Goal: Feedback & Contribution: Submit feedback/report problem

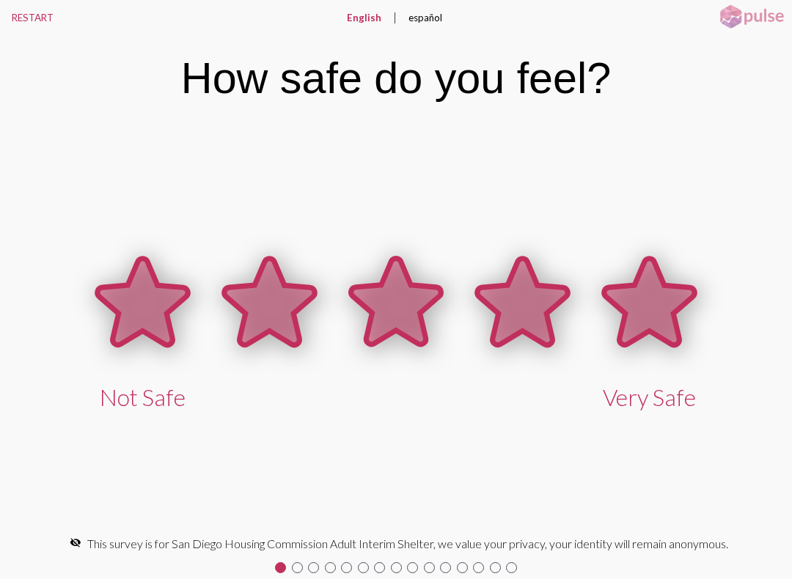
click at [646, 303] on icon at bounding box center [649, 302] width 90 height 87
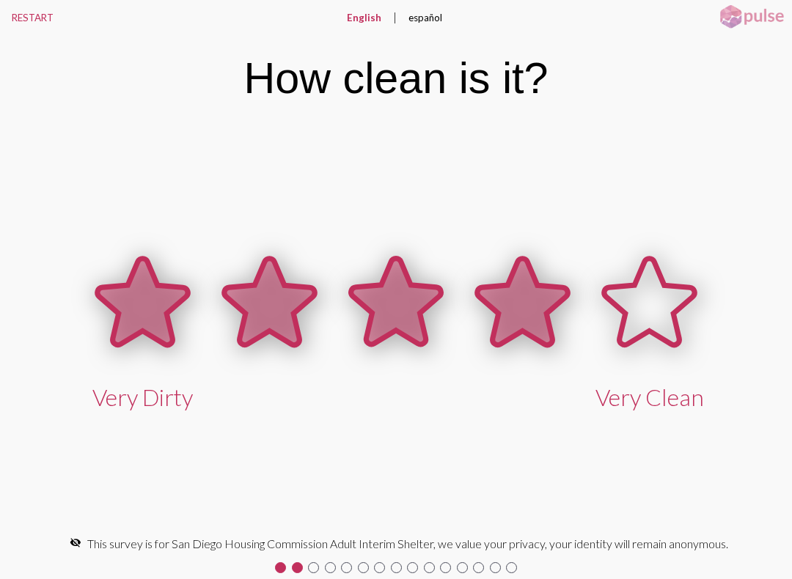
click at [514, 309] on icon at bounding box center [522, 302] width 90 height 87
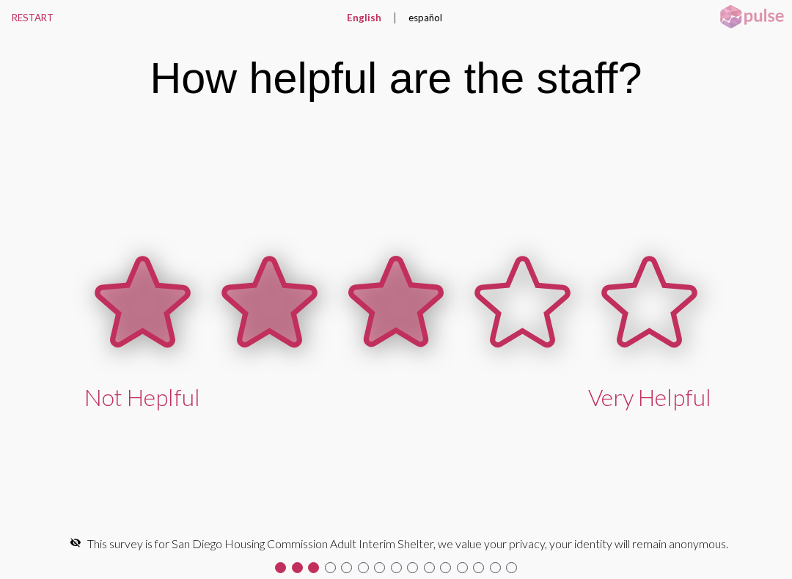
click at [401, 299] on icon at bounding box center [395, 302] width 90 height 87
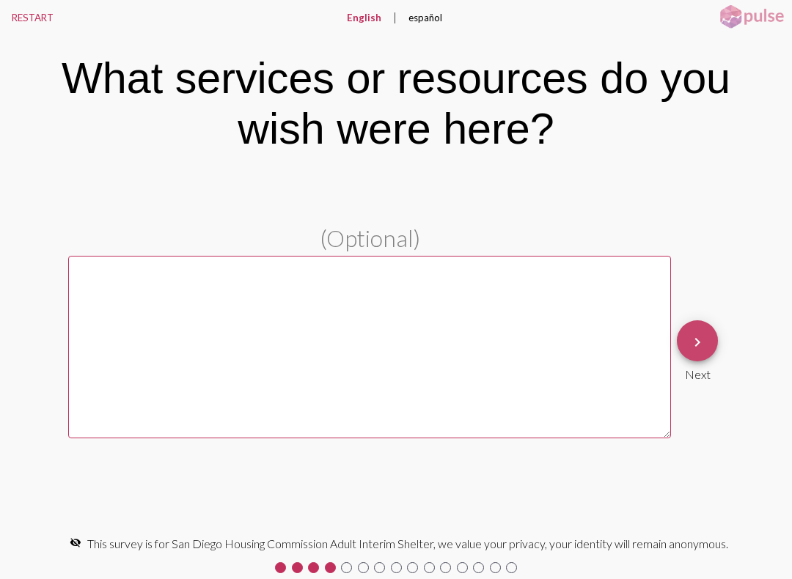
click at [702, 339] on mat-icon "keyboard_arrow_right" at bounding box center [697, 343] width 18 height 18
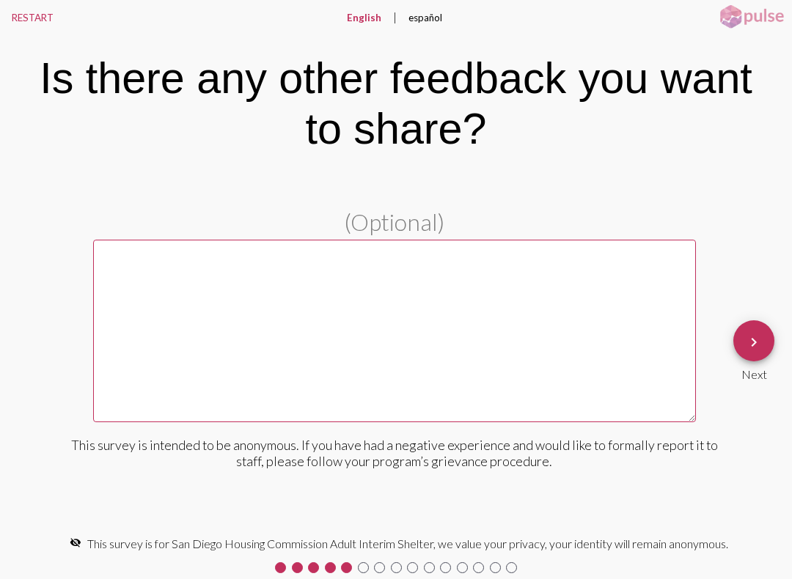
click at [686, 326] on textarea at bounding box center [394, 331] width 603 height 183
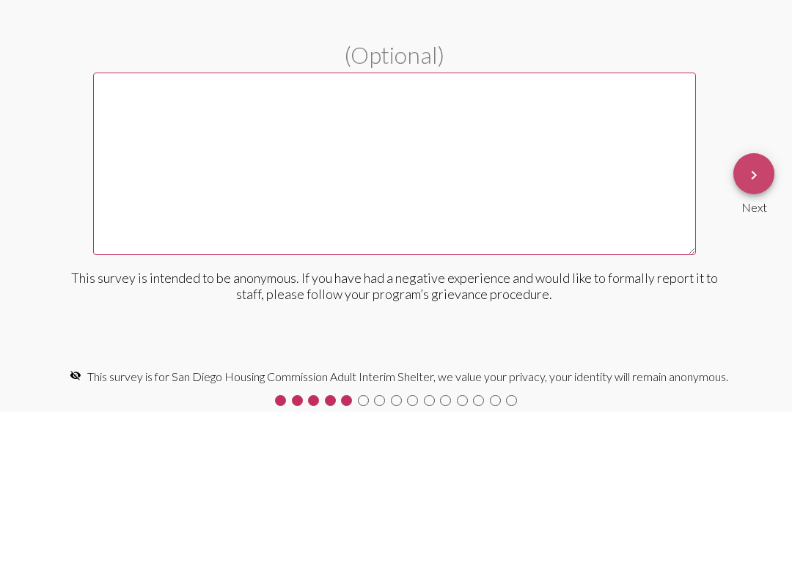
click at [743, 320] on button "keyboard_arrow_right" at bounding box center [753, 340] width 41 height 41
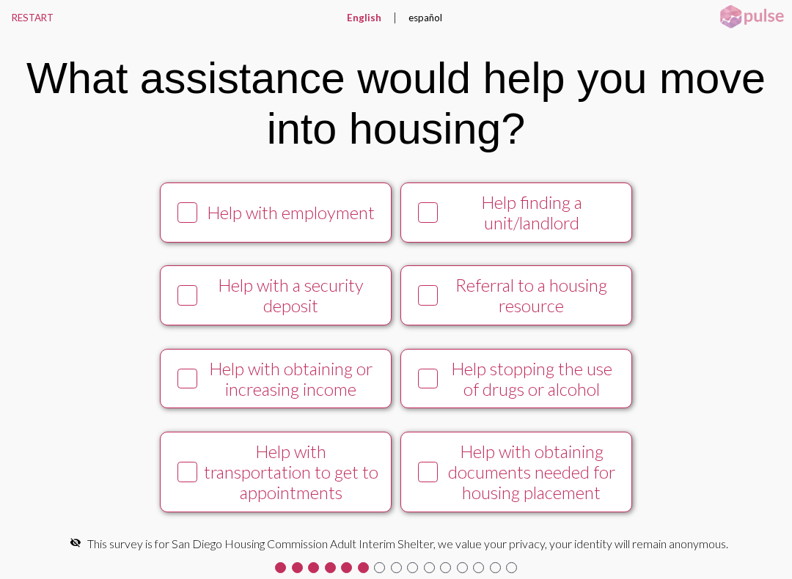
click at [429, 288] on button "Referral to a housing resource" at bounding box center [516, 295] width 232 height 60
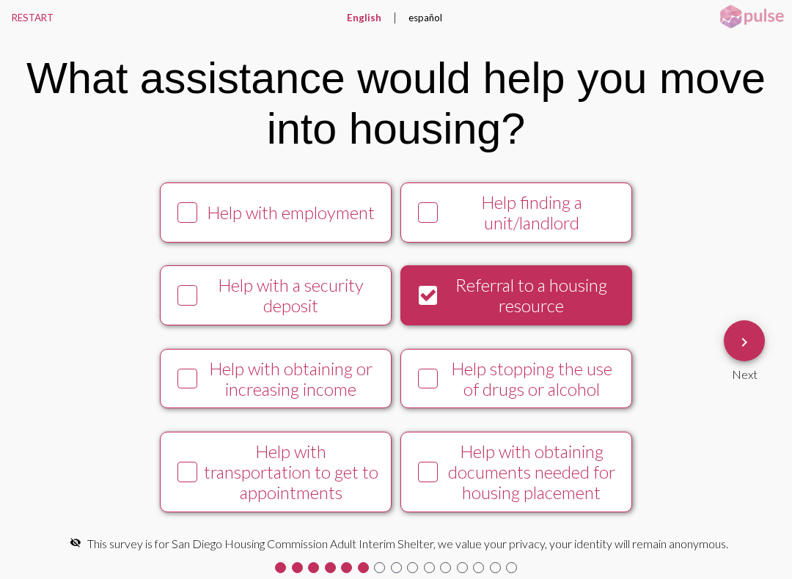
click at [166, 215] on button "Help with employment" at bounding box center [276, 213] width 232 height 60
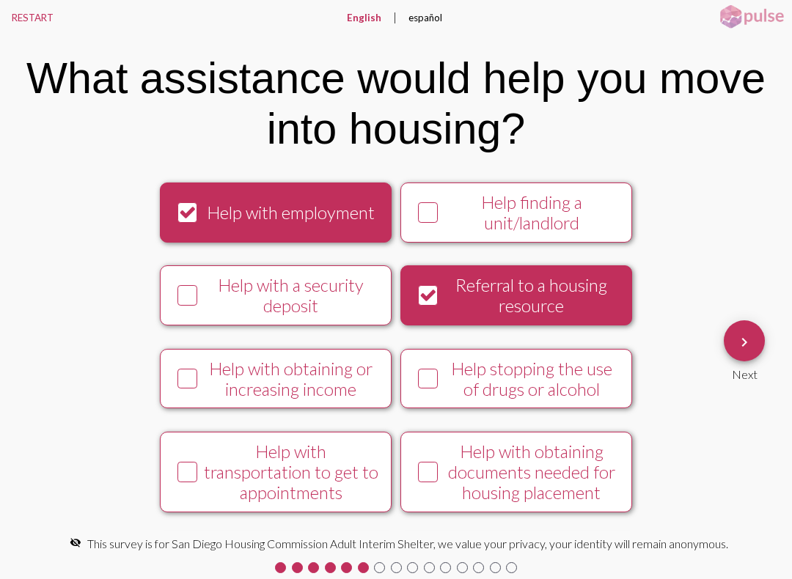
click at [202, 385] on div "Help with obtaining or increasing income" at bounding box center [290, 379] width 177 height 41
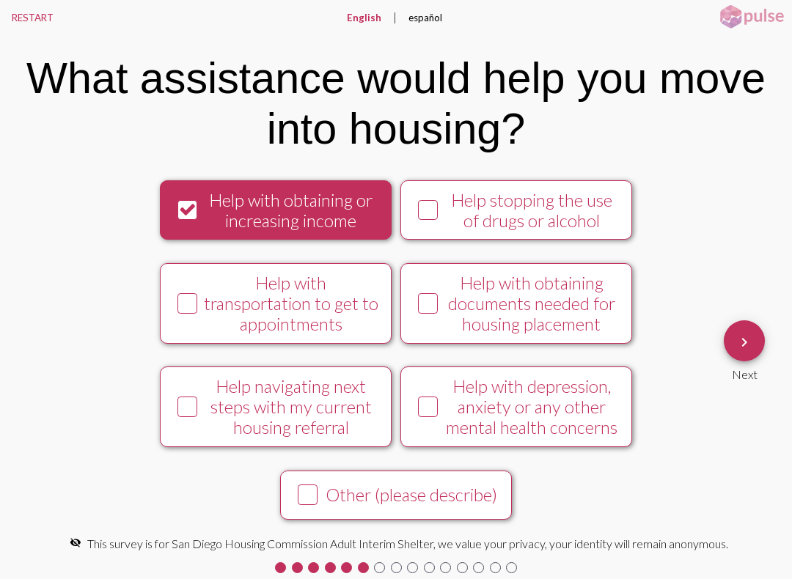
scroll to position [191, 0]
click at [433, 406] on icon at bounding box center [428, 407] width 18 height 18
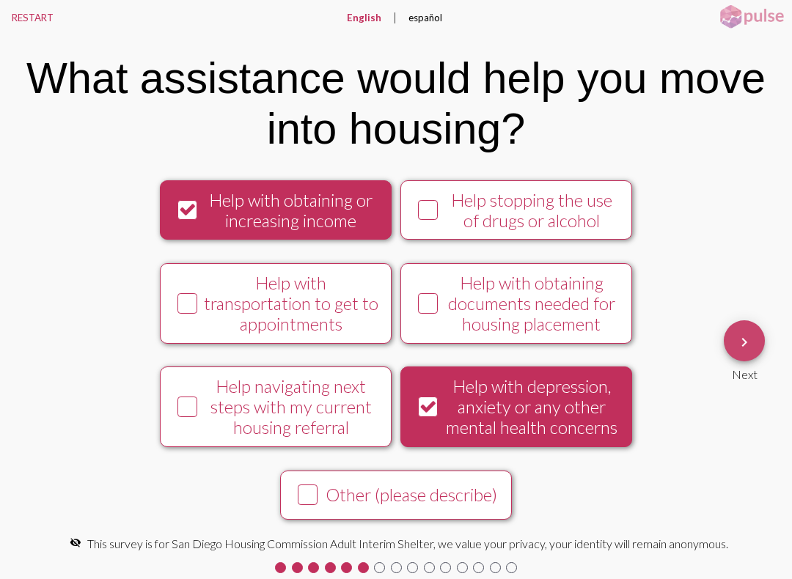
click at [744, 337] on mat-icon "keyboard_arrow_right" at bounding box center [744, 343] width 18 height 18
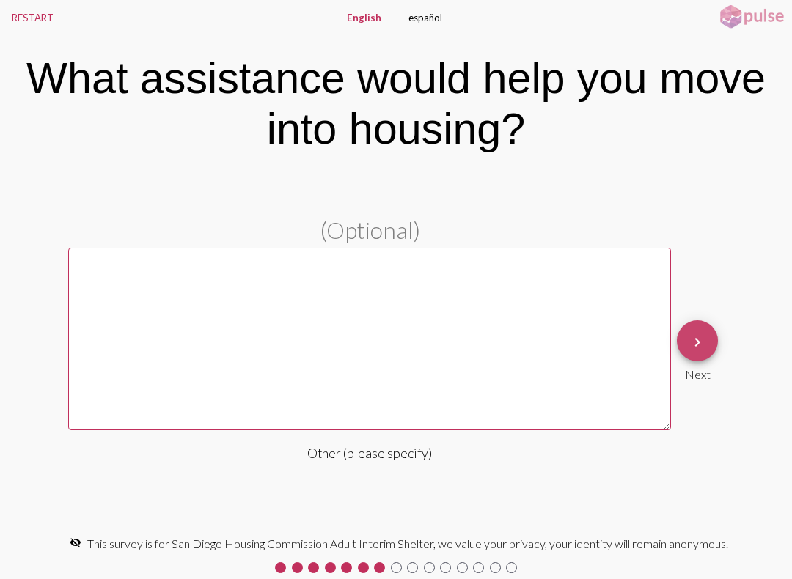
click at [695, 348] on mat-icon "keyboard_arrow_right" at bounding box center [697, 343] width 18 height 18
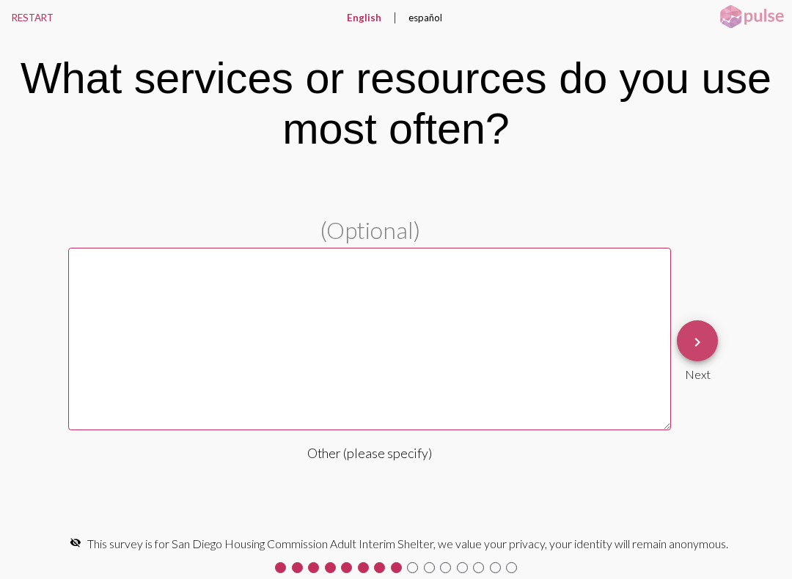
click at [710, 342] on button "keyboard_arrow_right" at bounding box center [697, 340] width 41 height 41
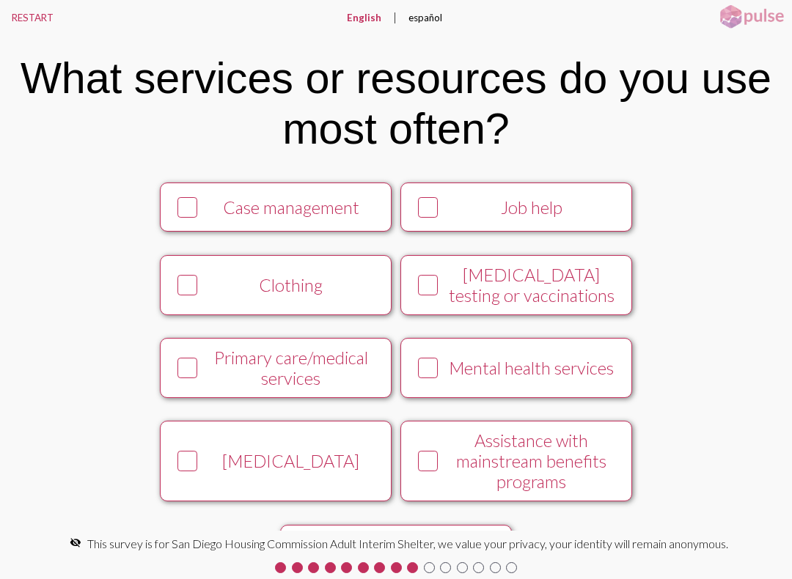
click at [429, 211] on icon at bounding box center [428, 208] width 18 height 18
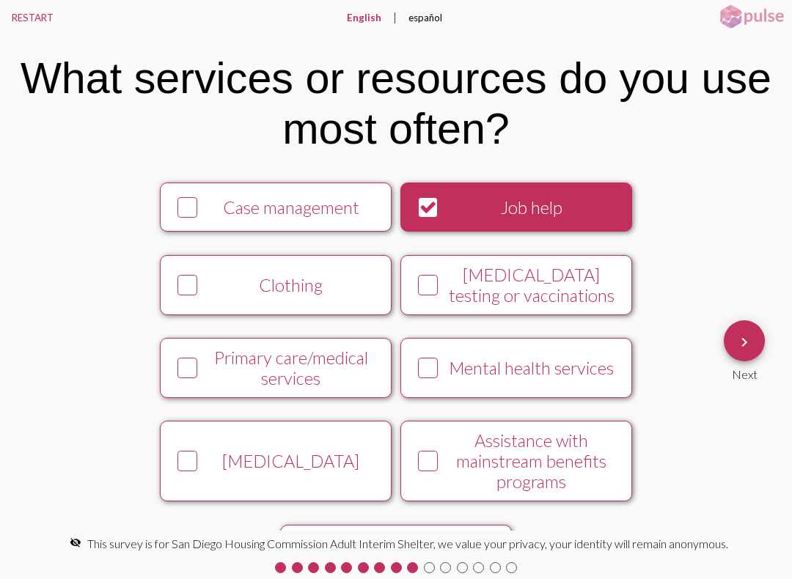
click at [178, 194] on button "Case management" at bounding box center [276, 207] width 232 height 49
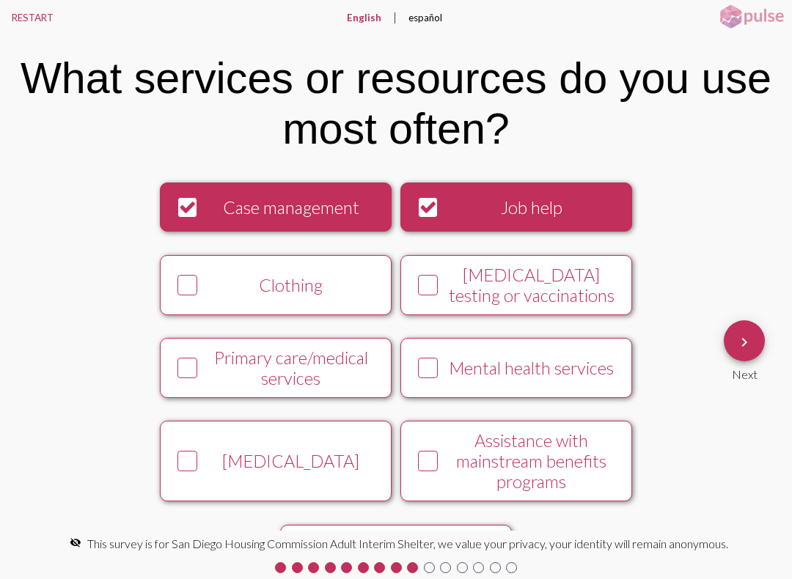
scroll to position [1, 0]
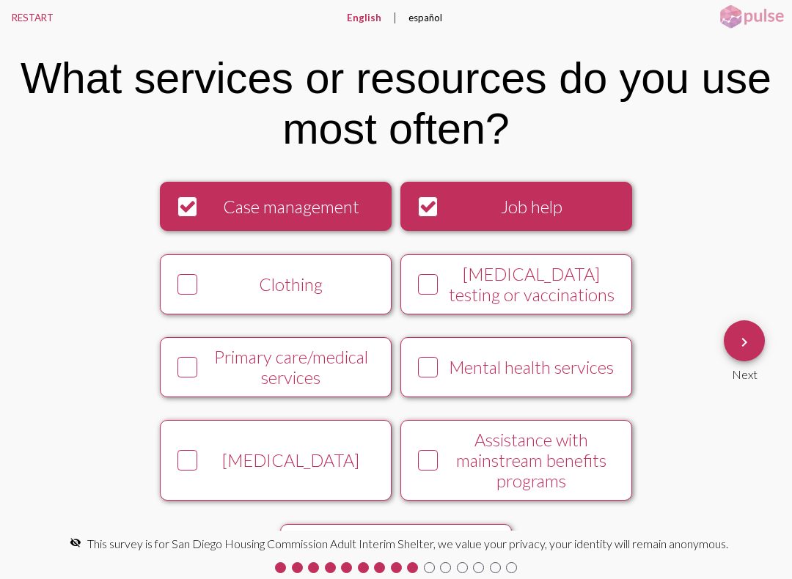
click at [424, 370] on icon at bounding box center [428, 368] width 18 height 18
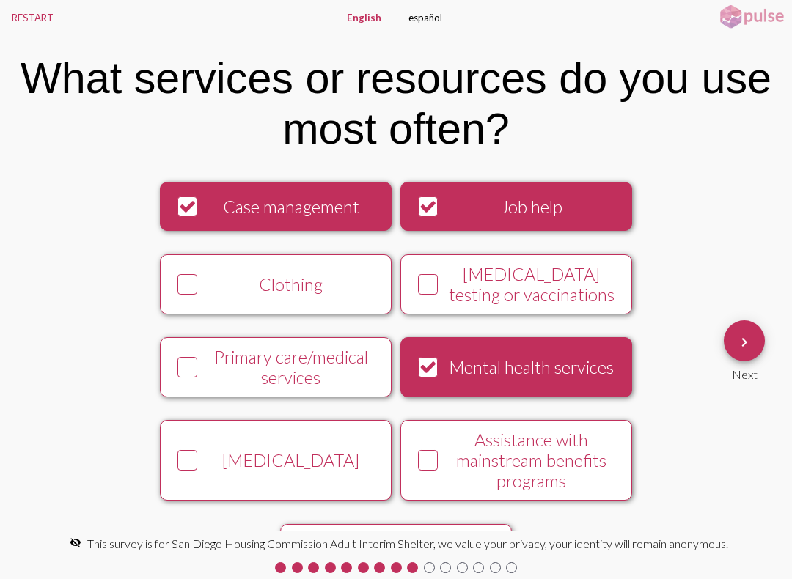
click at [422, 464] on div at bounding box center [428, 461] width 30 height 30
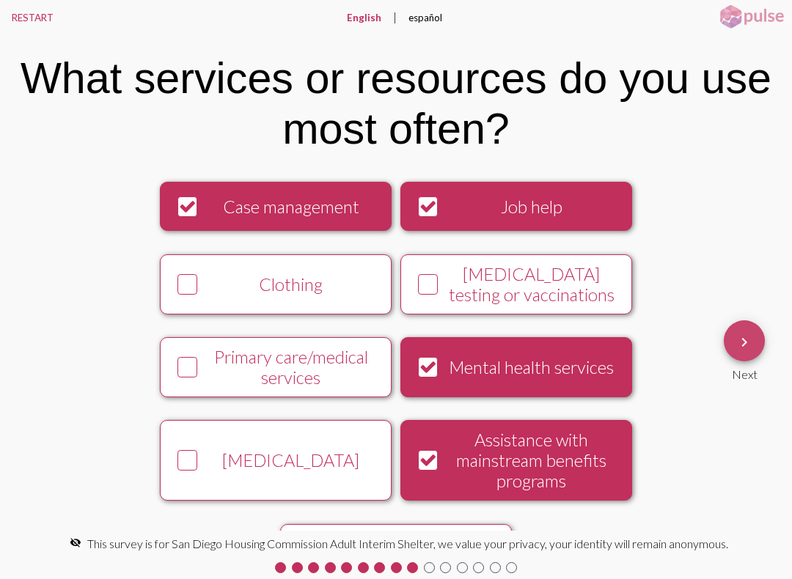
click at [746, 326] on span "keyboard_arrow_right" at bounding box center [744, 341] width 18 height 42
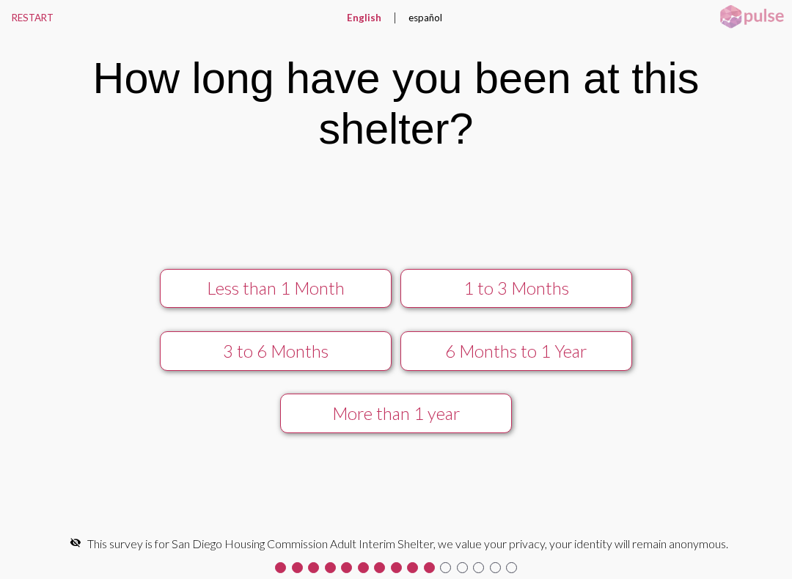
click at [239, 291] on div "Less than 1 Month" at bounding box center [275, 288] width 207 height 21
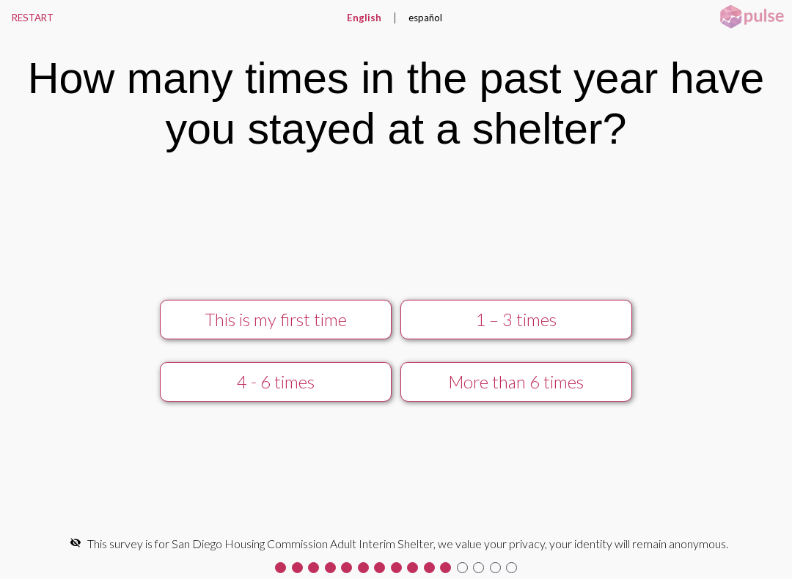
click at [262, 310] on div "This is my first time" at bounding box center [275, 319] width 207 height 21
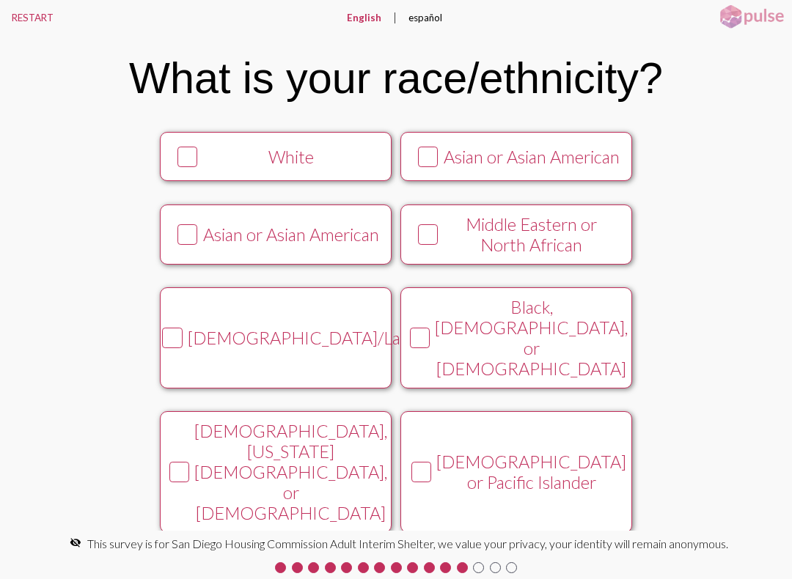
click at [180, 166] on icon at bounding box center [188, 157] width 18 height 18
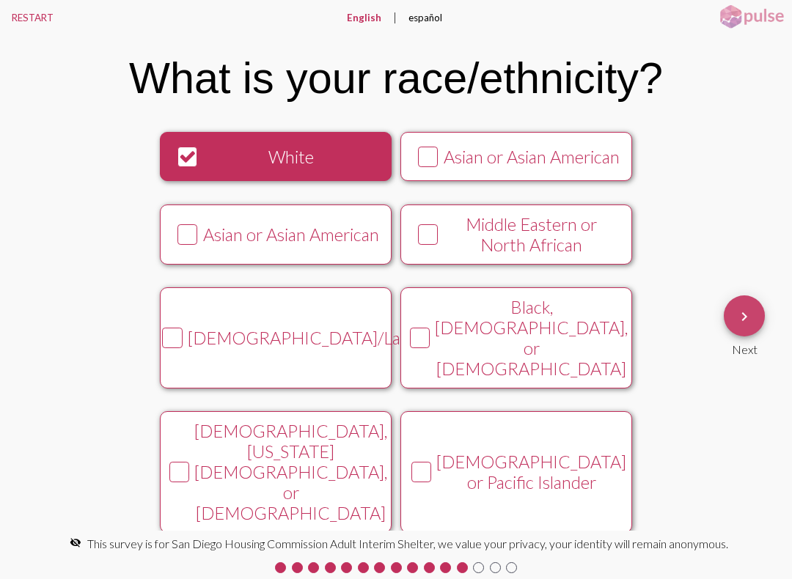
click at [744, 335] on span "keyboard_arrow_right" at bounding box center [744, 316] width 18 height 42
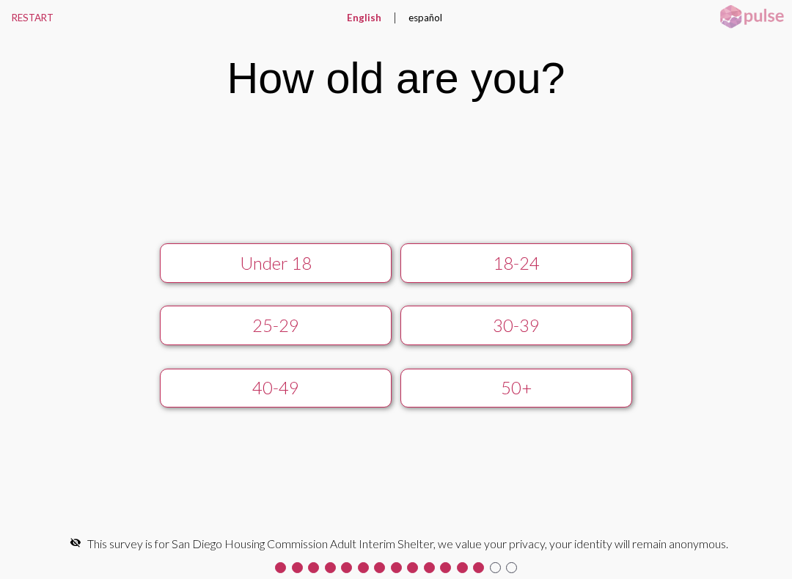
click at [515, 378] on button "50+" at bounding box center [516, 389] width 232 height 40
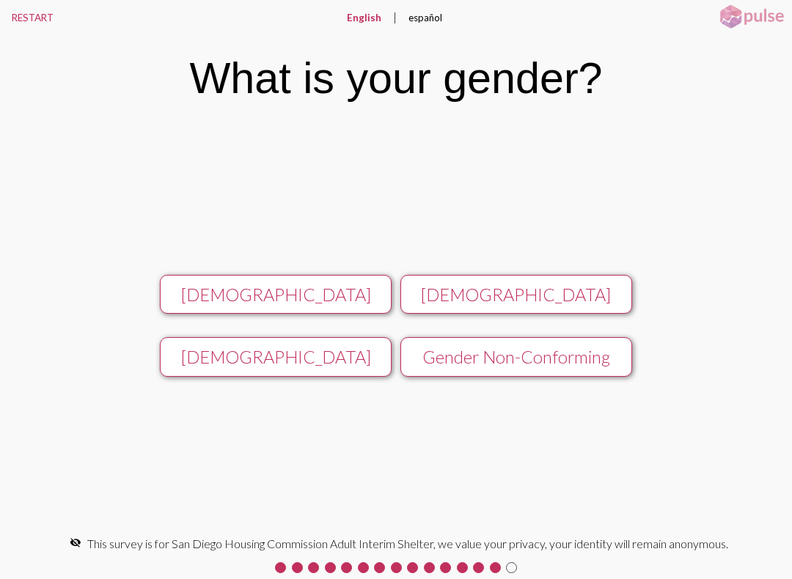
click at [249, 285] on div "[DEMOGRAPHIC_DATA]" at bounding box center [275, 294] width 207 height 21
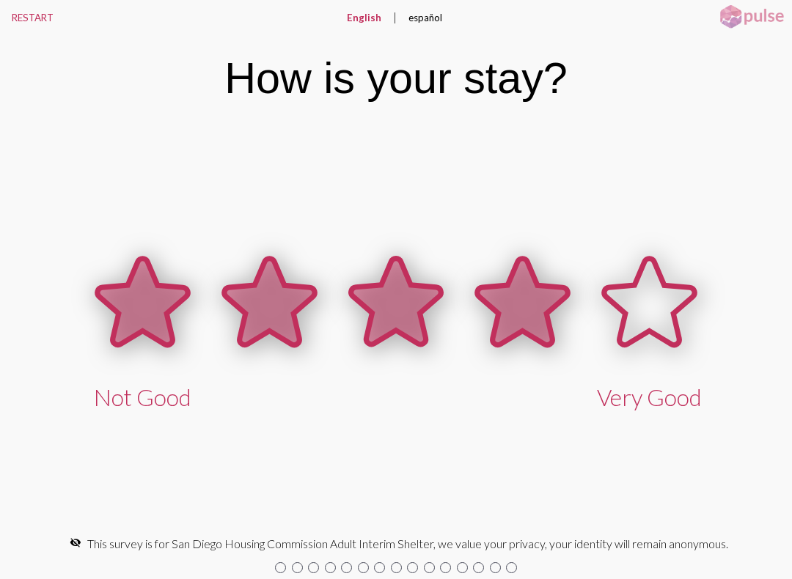
click at [520, 301] on icon at bounding box center [522, 302] width 90 height 87
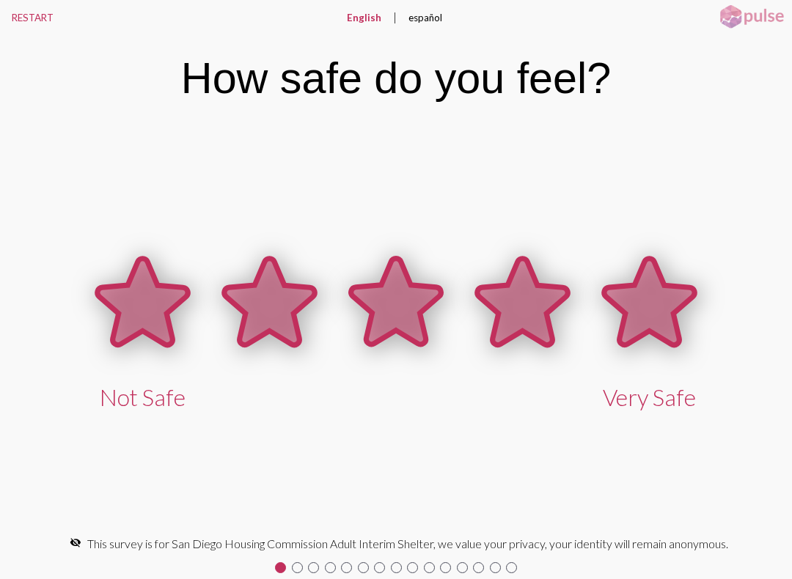
click at [664, 302] on icon at bounding box center [649, 302] width 90 height 87
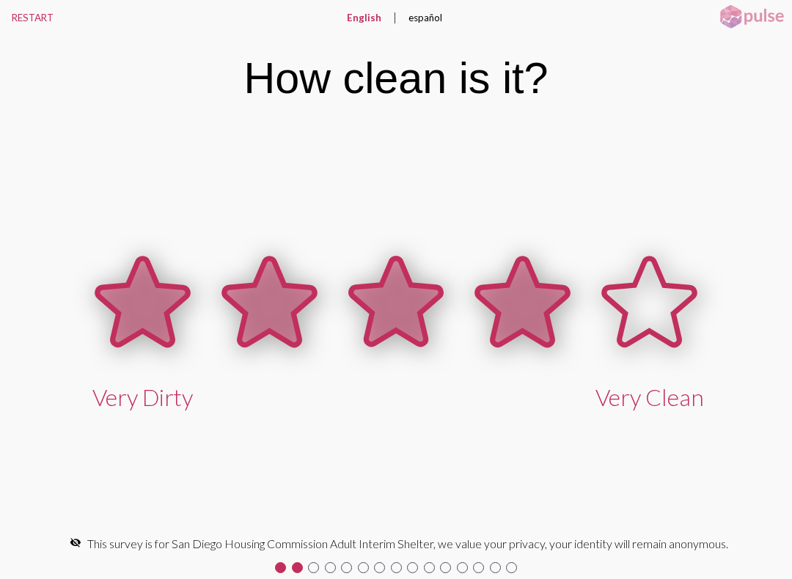
click at [510, 305] on icon at bounding box center [522, 302] width 90 height 87
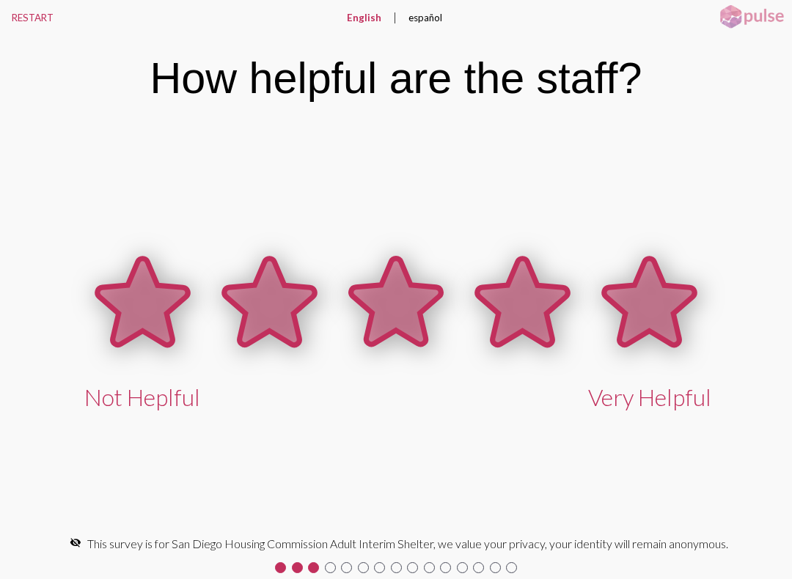
click at [653, 297] on icon at bounding box center [649, 302] width 90 height 87
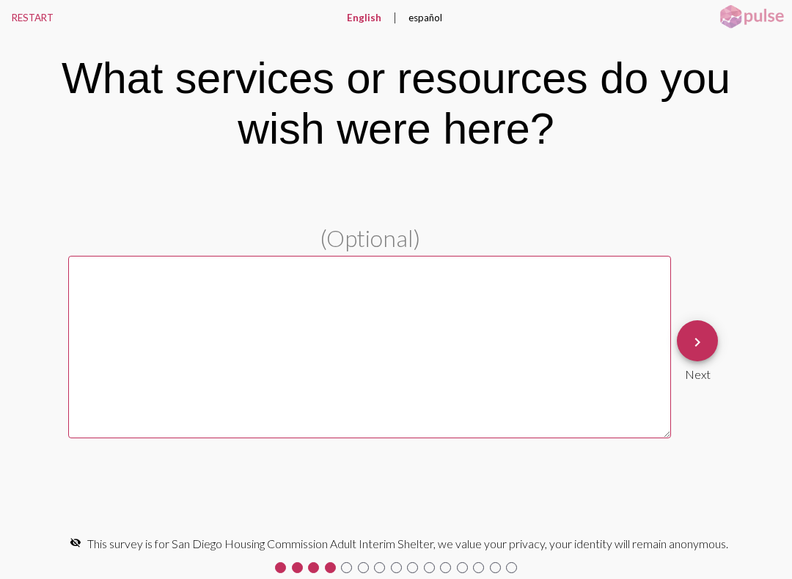
click at [578, 358] on textarea at bounding box center [369, 347] width 603 height 183
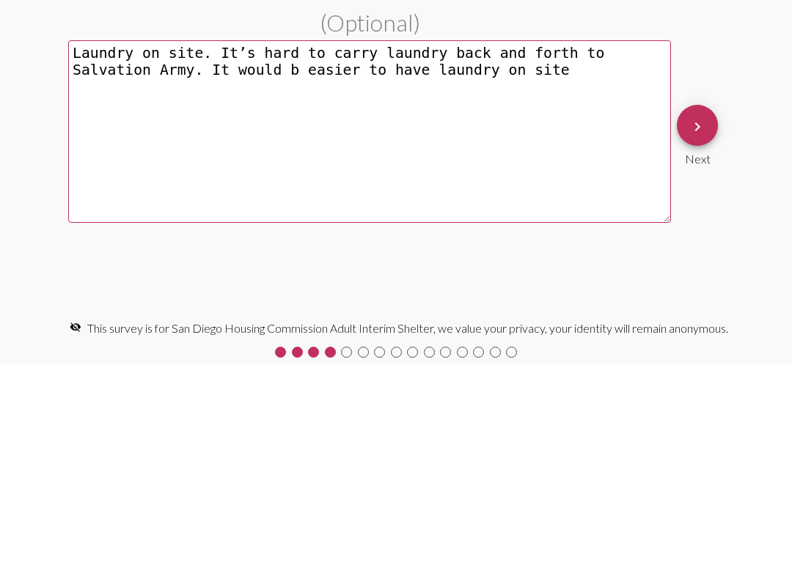
click at [633, 256] on textarea "Laundry on site. It’s hard to carry laundry back and forth to Salvation Army. I…" at bounding box center [369, 347] width 603 height 183
click at [639, 256] on textarea "Laundry on site. It’s hard to carry laundry back and forth to Salvation Army. I…" at bounding box center [369, 347] width 603 height 183
click at [633, 256] on textarea "Laundry on site. It’s hard to carry laundry back and forth to Salvation Army. I…" at bounding box center [369, 347] width 603 height 183
click at [638, 256] on textarea "Laundry on site. It’s hard to carry laundry back and forth to Salvation Army. I…" at bounding box center [369, 347] width 603 height 183
click at [631, 256] on textarea "Laundry on site. It’s hard to carry laundry back and forth to Salvation Army. I…" at bounding box center [369, 347] width 603 height 183
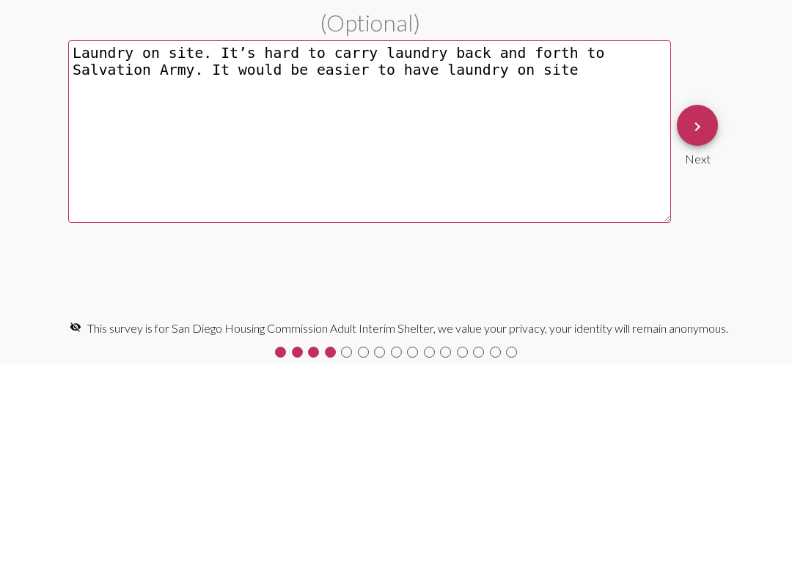
click at [509, 256] on textarea "Laundry on site. It’s hard to carry laundry back and forth to Salvation Army. I…" at bounding box center [369, 347] width 603 height 183
type textarea "Laundry on site. It’s hard to carry laundry back and forth to Salvation Army. I…"
click at [703, 334] on mat-icon "keyboard_arrow_right" at bounding box center [697, 343] width 18 height 18
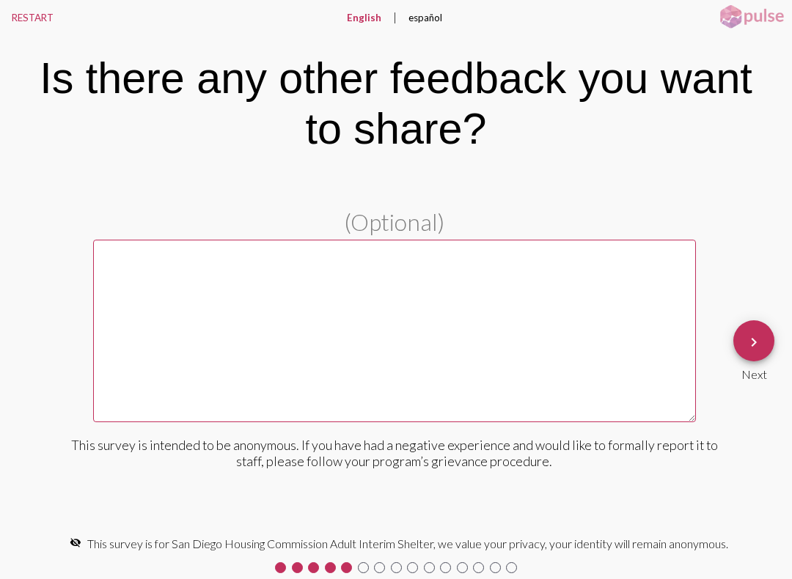
click at [589, 326] on textarea at bounding box center [394, 331] width 603 height 183
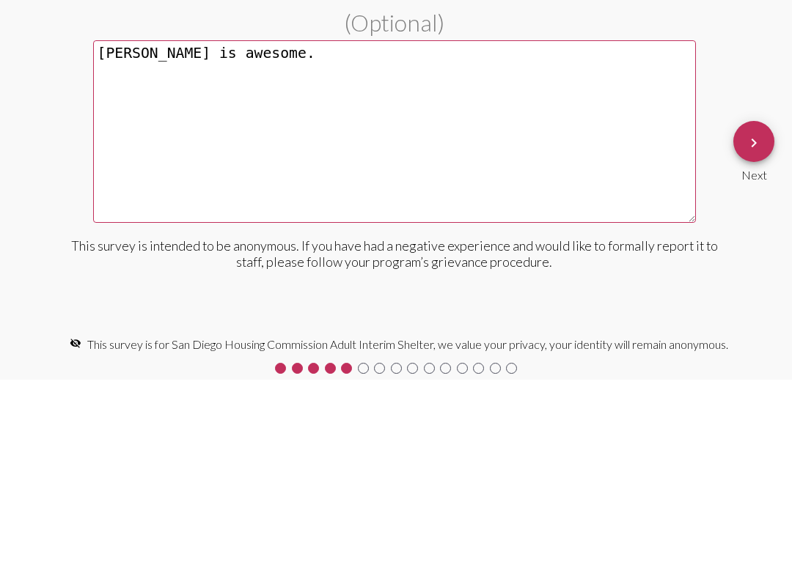
type textarea "[PERSON_NAME] is awesome."
click at [751, 334] on mat-icon "keyboard_arrow_right" at bounding box center [754, 343] width 18 height 18
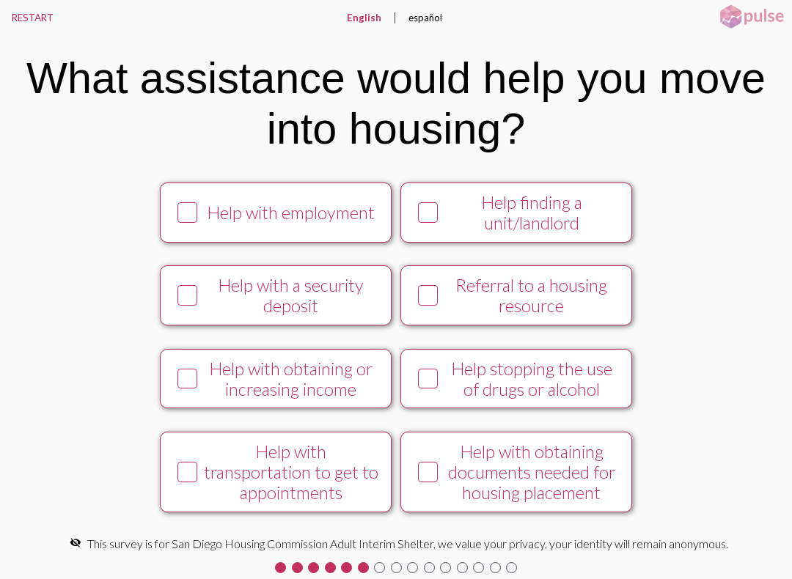
click at [335, 306] on div "Help with a security deposit" at bounding box center [290, 295] width 177 height 41
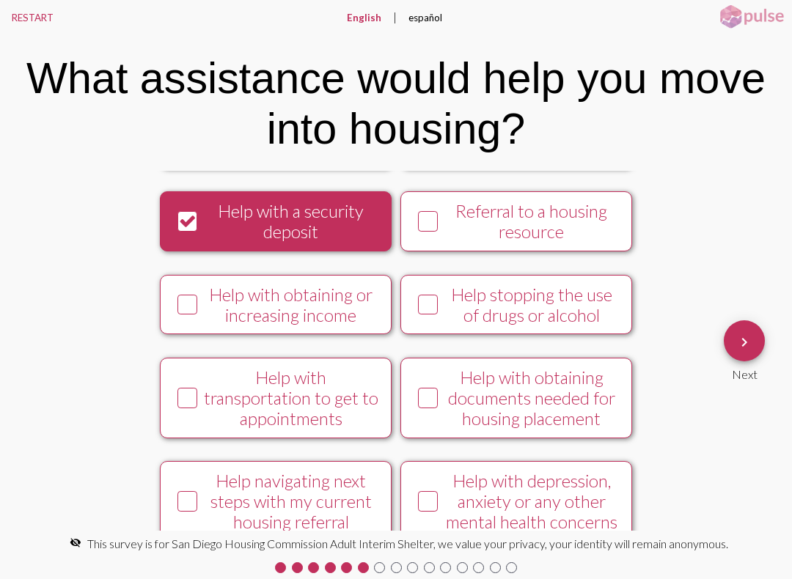
scroll to position [77, 0]
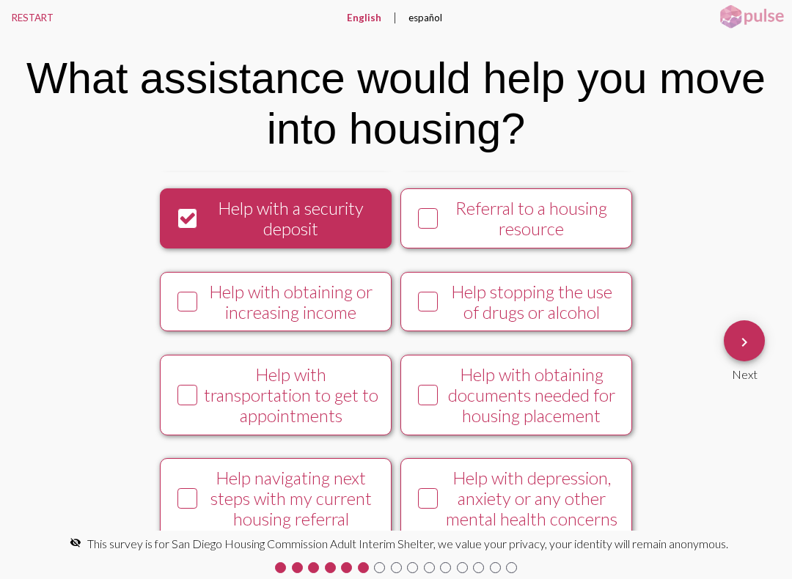
click at [367, 423] on div "Help with transportation to get to appointments" at bounding box center [290, 395] width 177 height 62
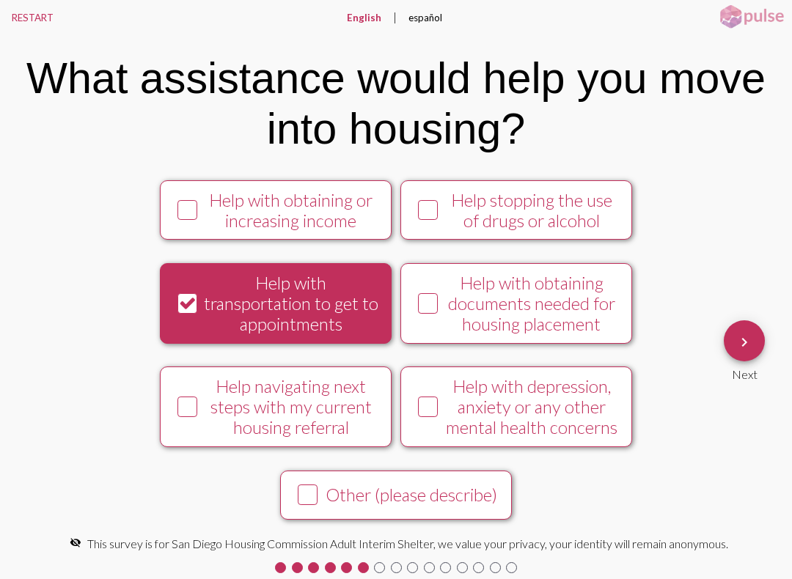
scroll to position [198, 0]
click at [467, 490] on div "Other (please describe)" at bounding box center [411, 495] width 177 height 21
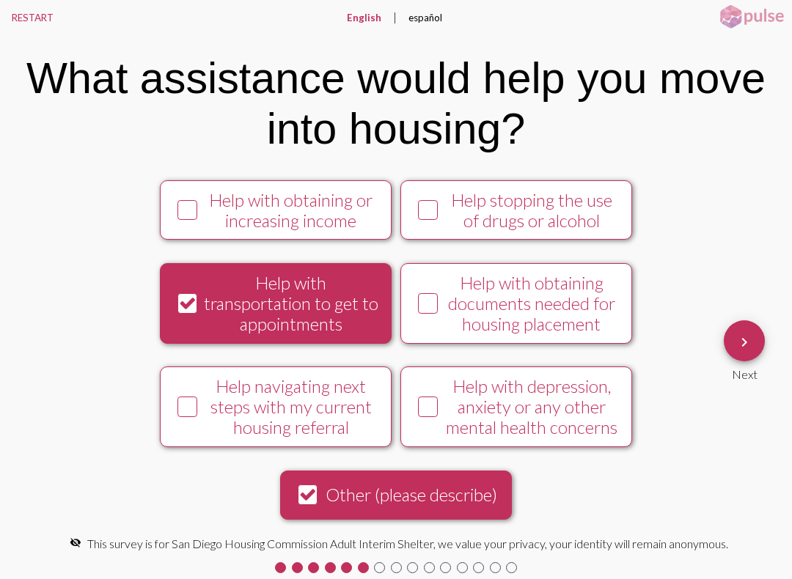
click at [746, 339] on mat-icon "keyboard_arrow_right" at bounding box center [744, 343] width 18 height 18
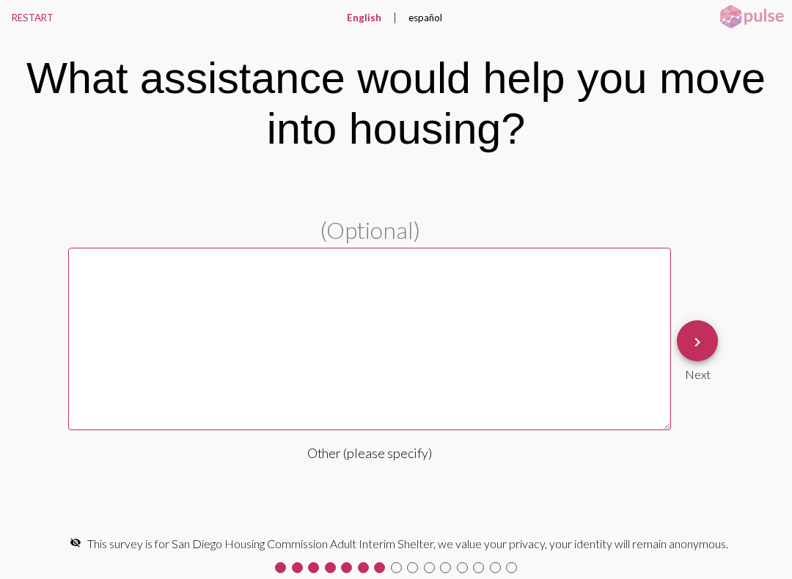
click at [565, 366] on textarea at bounding box center [369, 339] width 603 height 183
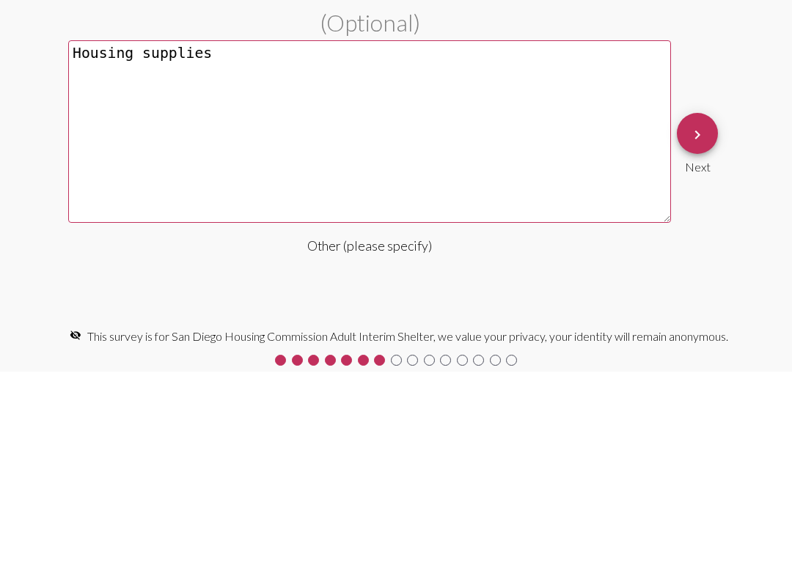
type textarea "Housing supplies"
click at [697, 320] on span "keyboard_arrow_right" at bounding box center [697, 341] width 18 height 42
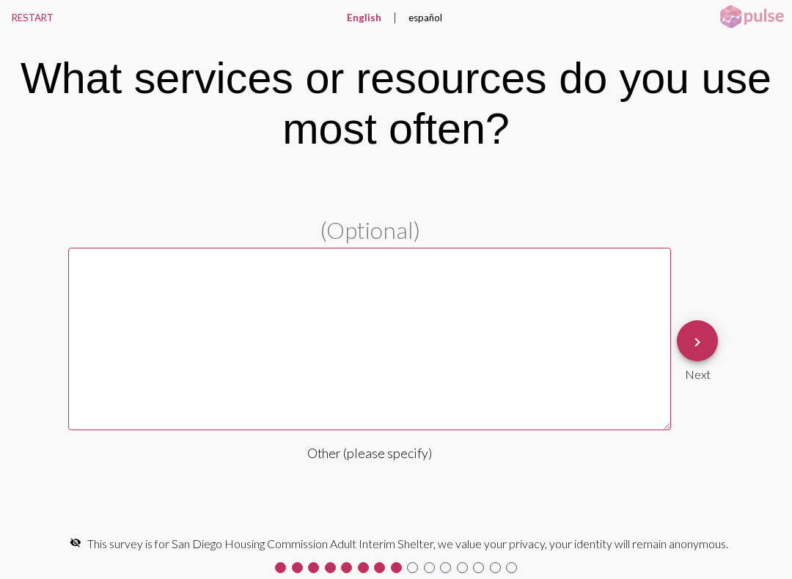
click at [439, 332] on textarea at bounding box center [369, 339] width 603 height 183
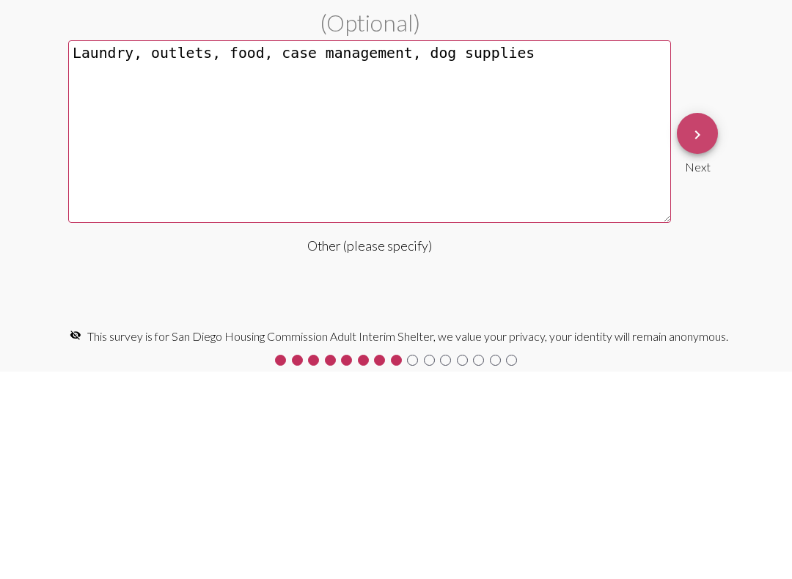
type textarea "Laundry, outlets, food, case management, dog supplies"
click at [711, 320] on button "keyboard_arrow_right" at bounding box center [697, 340] width 41 height 41
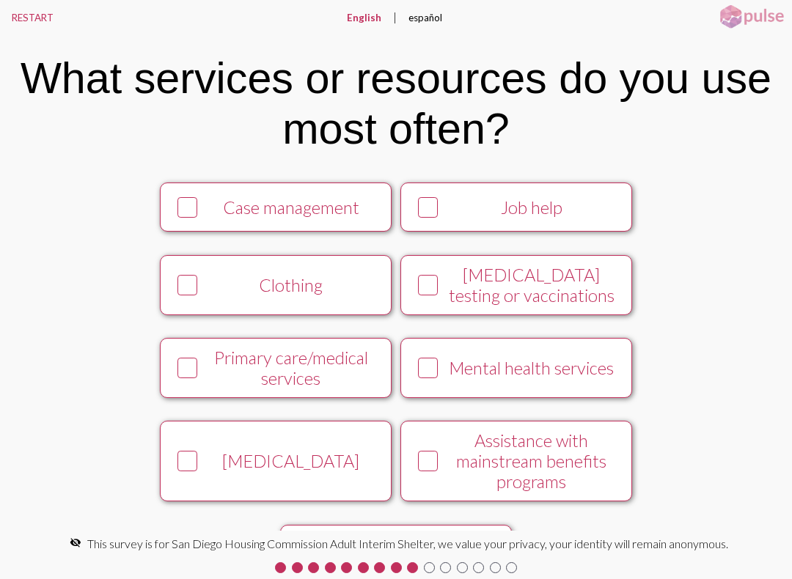
click at [311, 204] on div "Case management" at bounding box center [290, 207] width 177 height 21
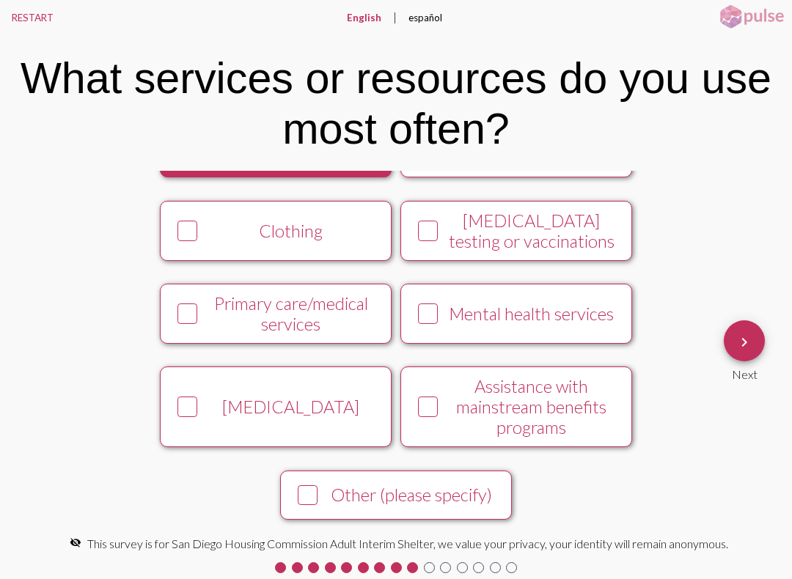
scroll to position [76, 0]
click at [746, 354] on span "keyboard_arrow_right" at bounding box center [744, 341] width 18 height 42
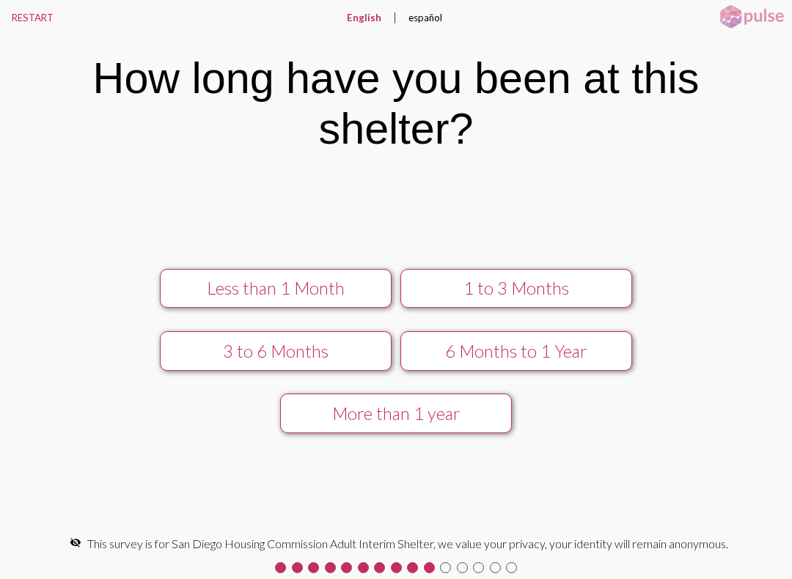
click at [563, 273] on button "1 to 3 Months" at bounding box center [516, 289] width 232 height 40
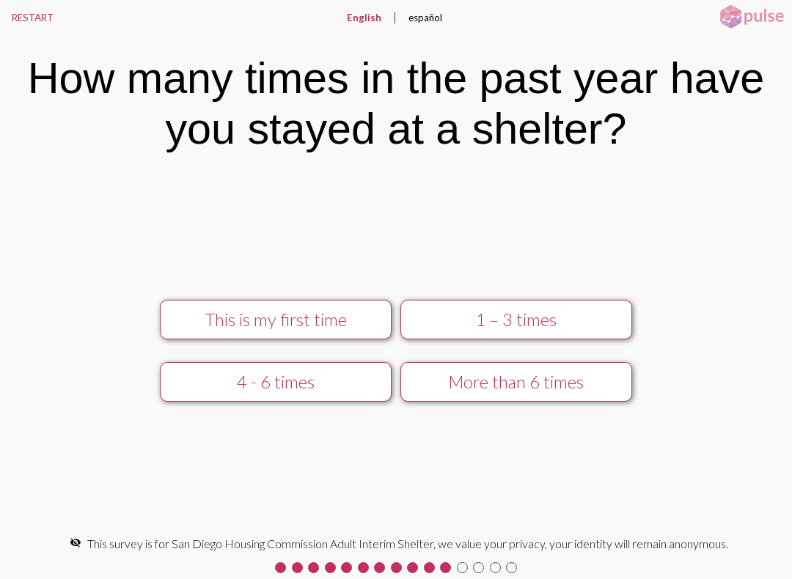
click at [548, 312] on div "1 – 3 times" at bounding box center [516, 319] width 207 height 21
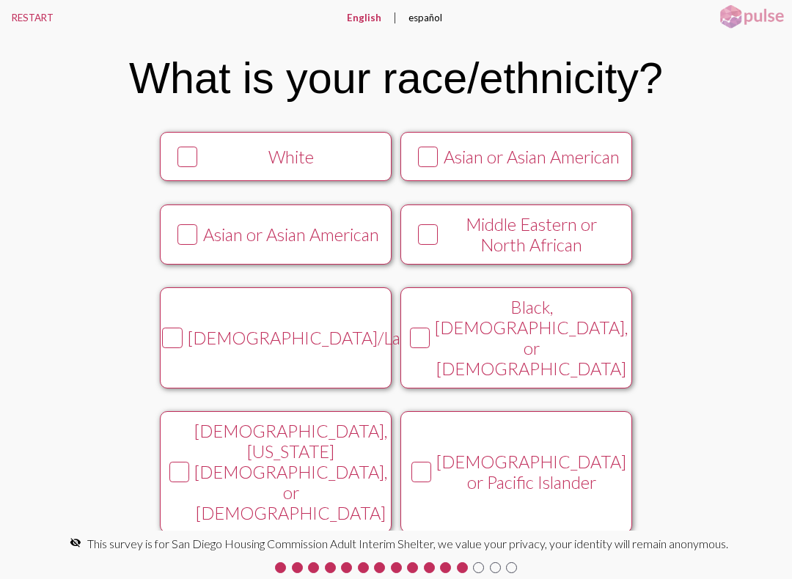
click at [179, 166] on icon at bounding box center [188, 157] width 18 height 18
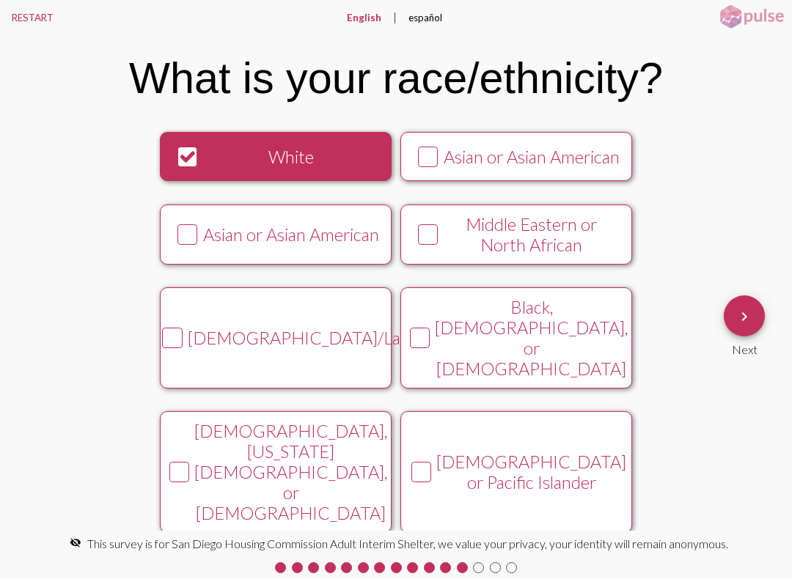
click at [241, 348] on div "[DEMOGRAPHIC_DATA]/Latina/e/o" at bounding box center [291, 338] width 207 height 21
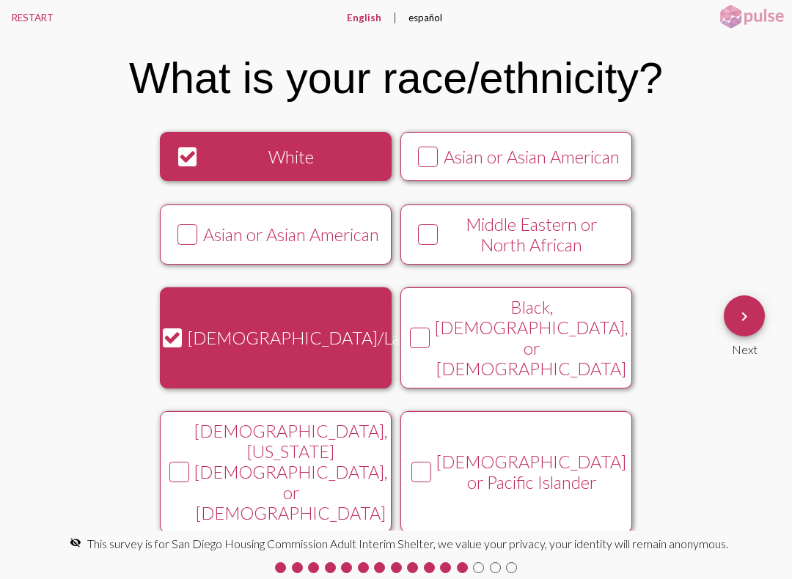
click at [743, 306] on span "keyboard_arrow_right" at bounding box center [744, 316] width 18 height 42
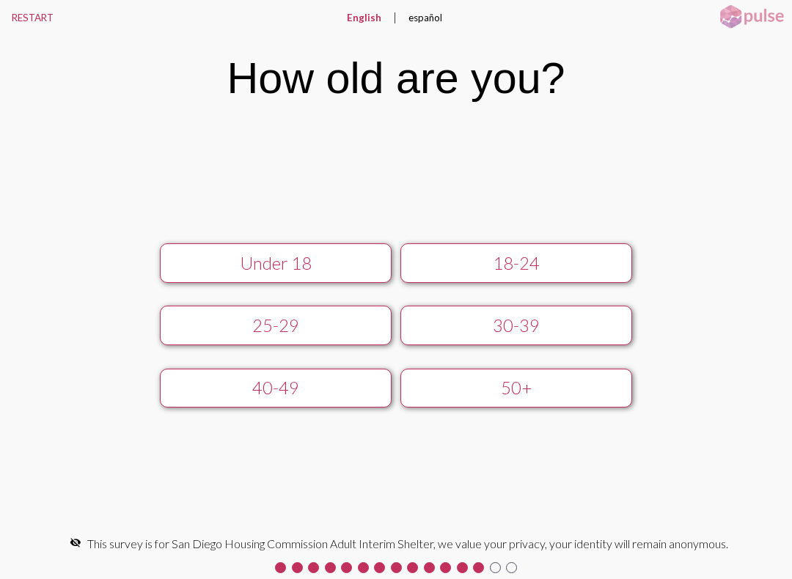
click at [240, 324] on div "25-29" at bounding box center [275, 325] width 207 height 21
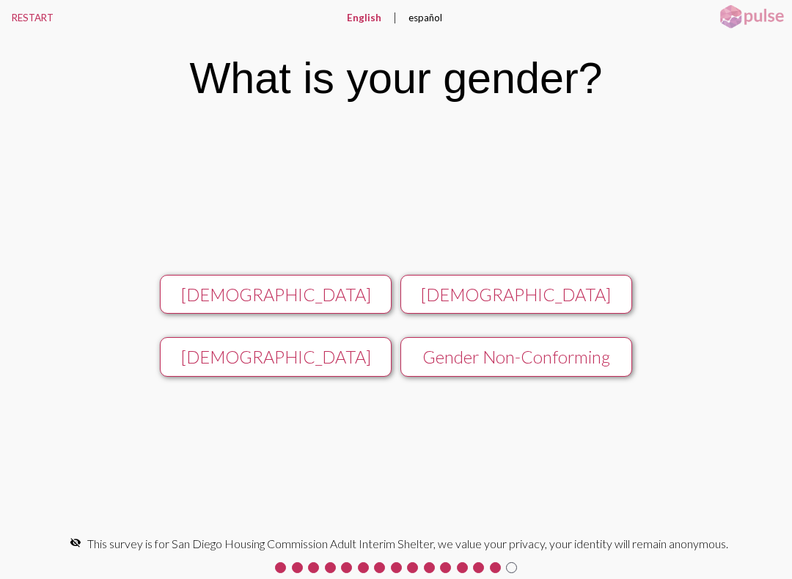
click at [233, 294] on div "[DEMOGRAPHIC_DATA]" at bounding box center [275, 294] width 207 height 21
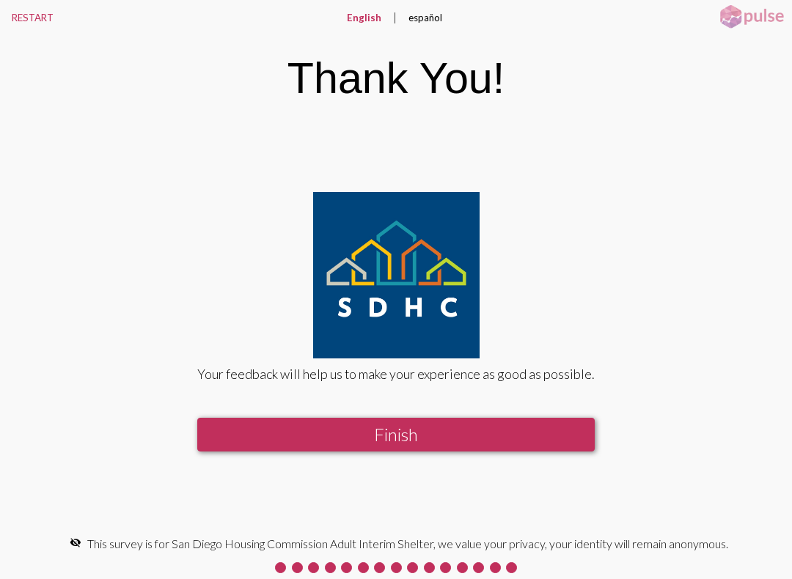
click at [305, 424] on button "Finish" at bounding box center [395, 435] width 397 height 34
